Goal: Transaction & Acquisition: Purchase product/service

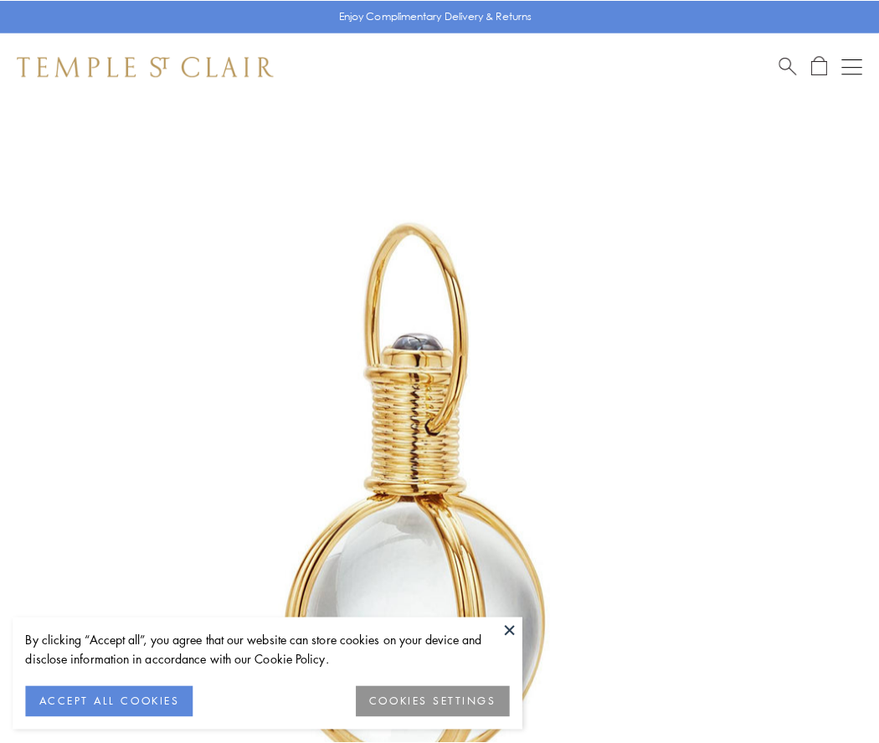
scroll to position [437, 0]
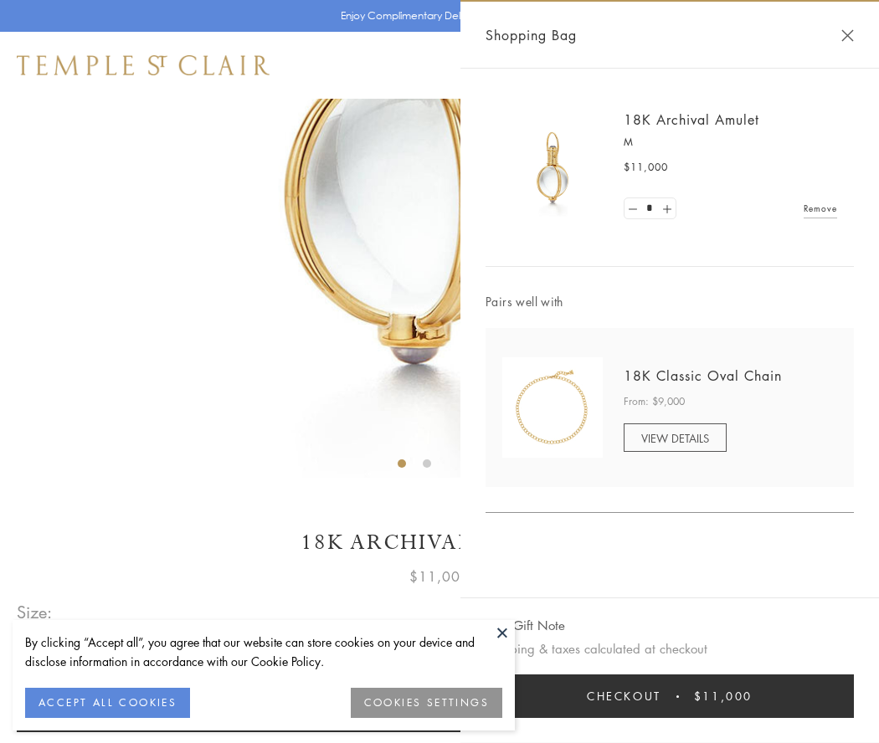
click at [670, 697] on button "Checkout $11,000" at bounding box center [670, 697] width 368 height 44
